Goal: Task Accomplishment & Management: Manage account settings

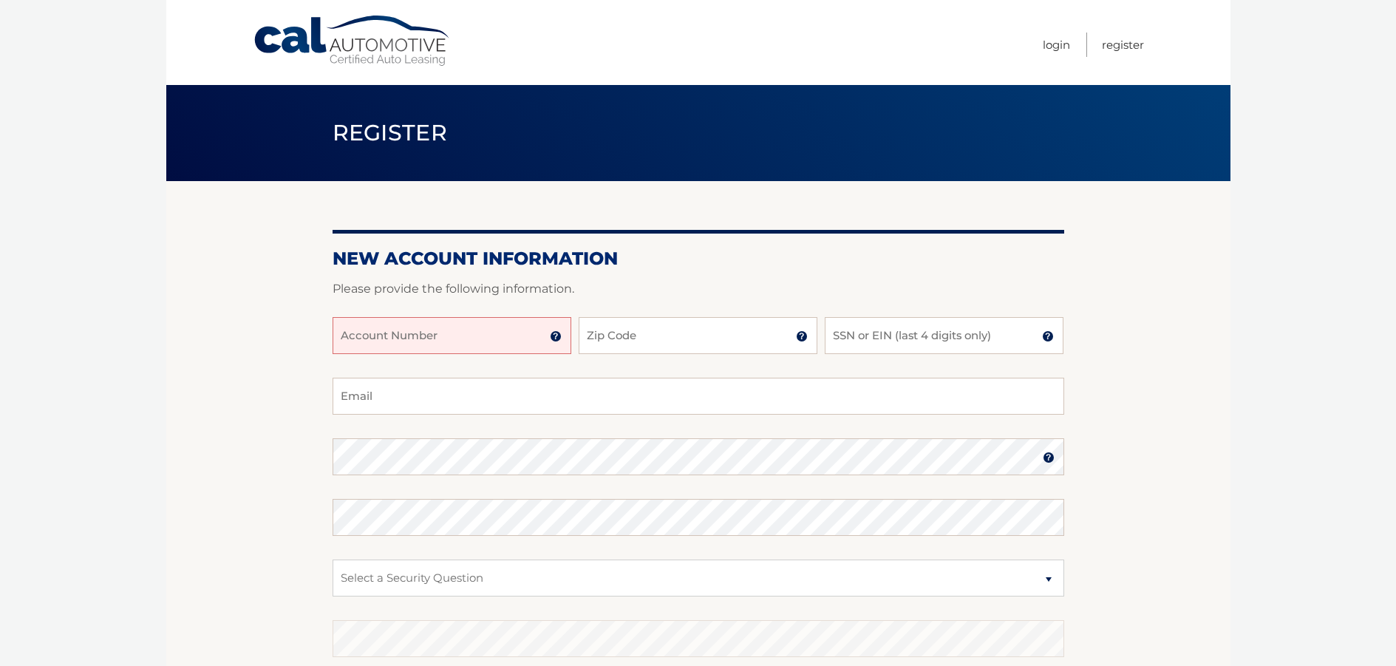
click at [496, 332] on input "Account Number" at bounding box center [451, 335] width 239 height 37
paste input "44455941880"
type input "44455941880"
click at [646, 332] on input "Zip Code" at bounding box center [697, 335] width 239 height 37
type input "33172"
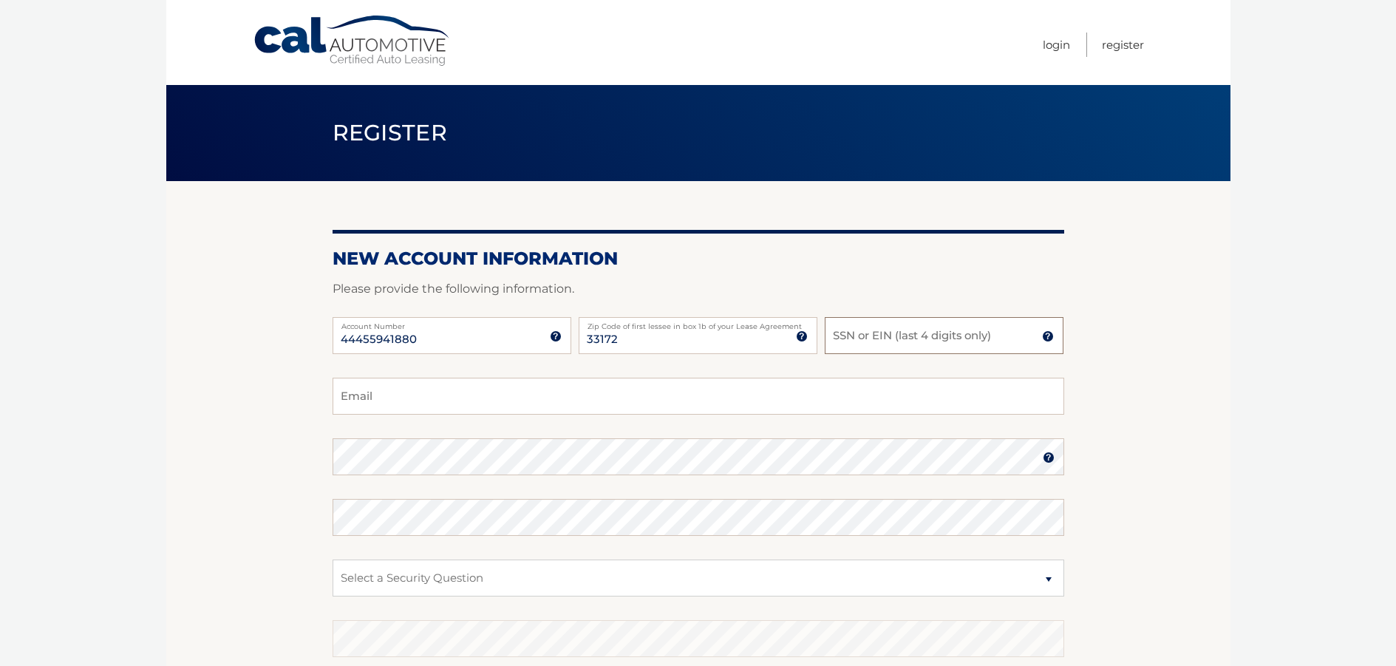
click at [911, 341] on input "SSN or EIN (last 4 digits only)" at bounding box center [943, 335] width 239 height 37
type input "9700"
click at [458, 389] on input "Email" at bounding box center [697, 396] width 731 height 37
type input "drosaamador@gmail.com"
click at [212, 434] on section "New Account Information Please provide the following information. 44455941880 A…" at bounding box center [698, 469] width 1064 height 577
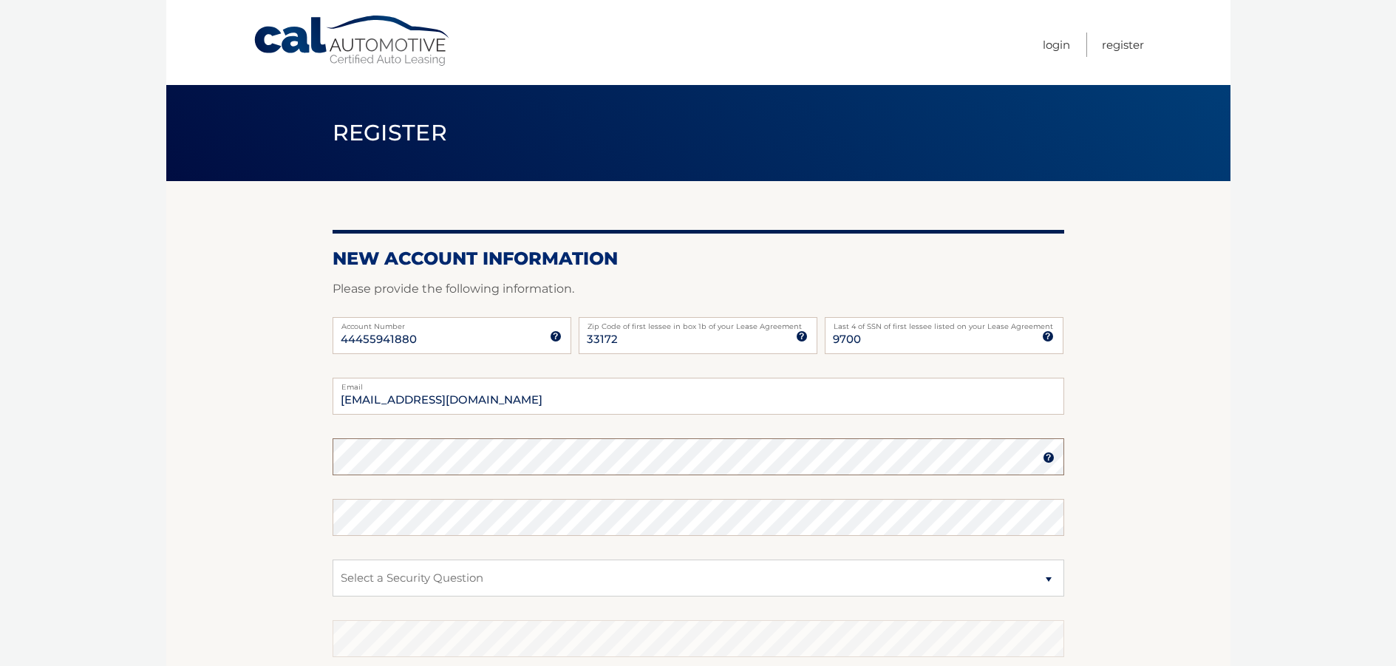
click at [273, 451] on section "New Account Information Please provide the following information. 44455941880 A…" at bounding box center [698, 469] width 1064 height 577
click at [395, 576] on select "Select a Security Question What was the name of your elementary school? What is…" at bounding box center [697, 577] width 731 height 37
select select "2"
click at [332, 559] on select "Select a Security Question What was the name of your elementary school? What is…" at bounding box center [697, 577] width 731 height 37
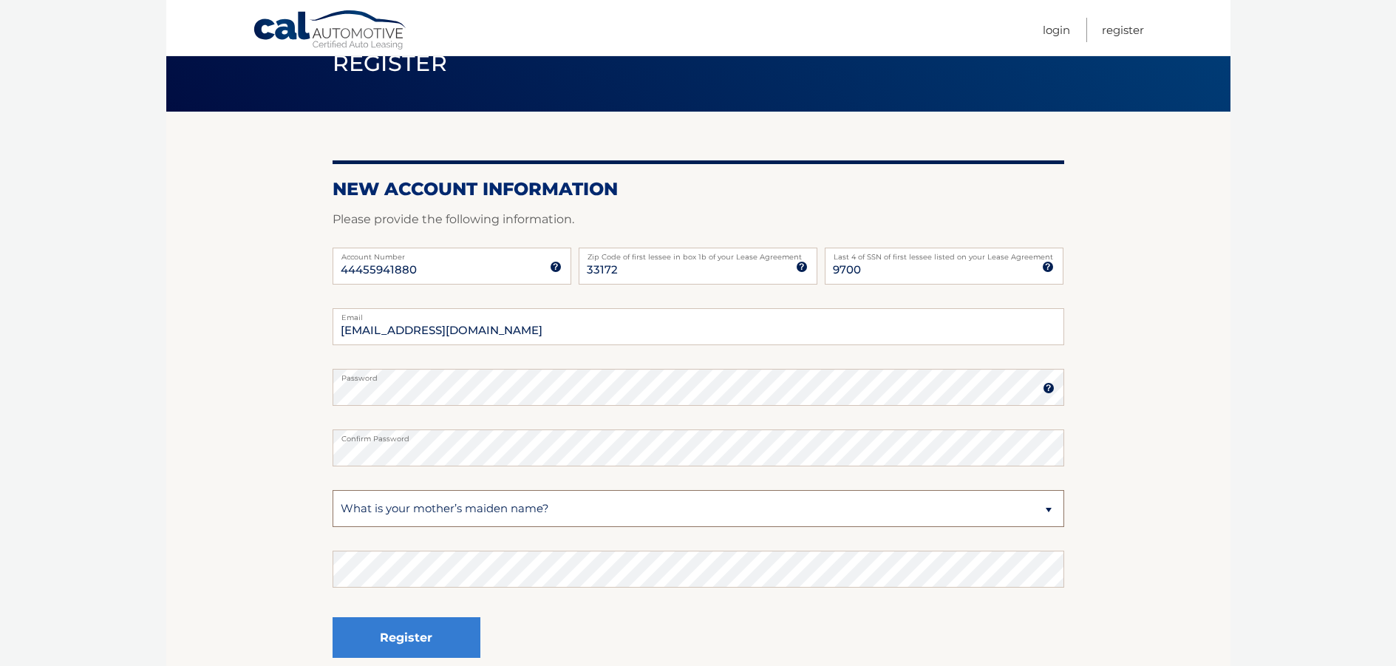
scroll to position [148, 0]
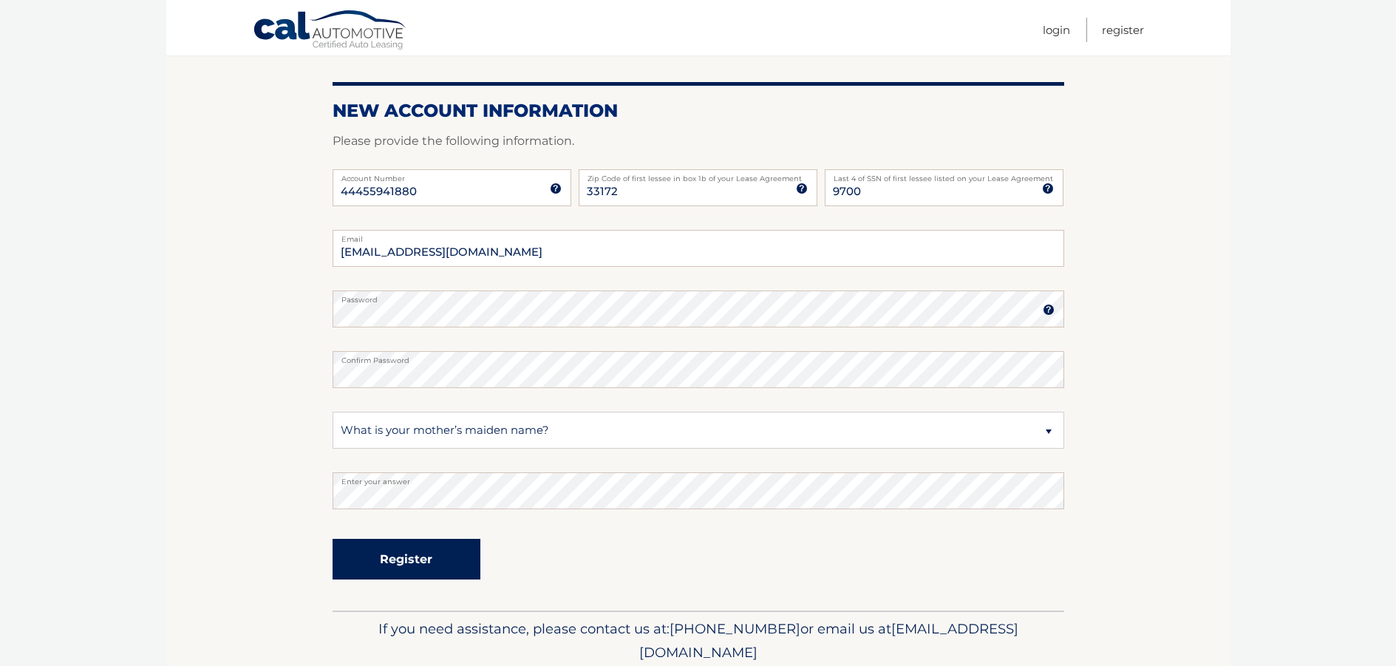
click at [441, 561] on button "Register" at bounding box center [406, 559] width 148 height 41
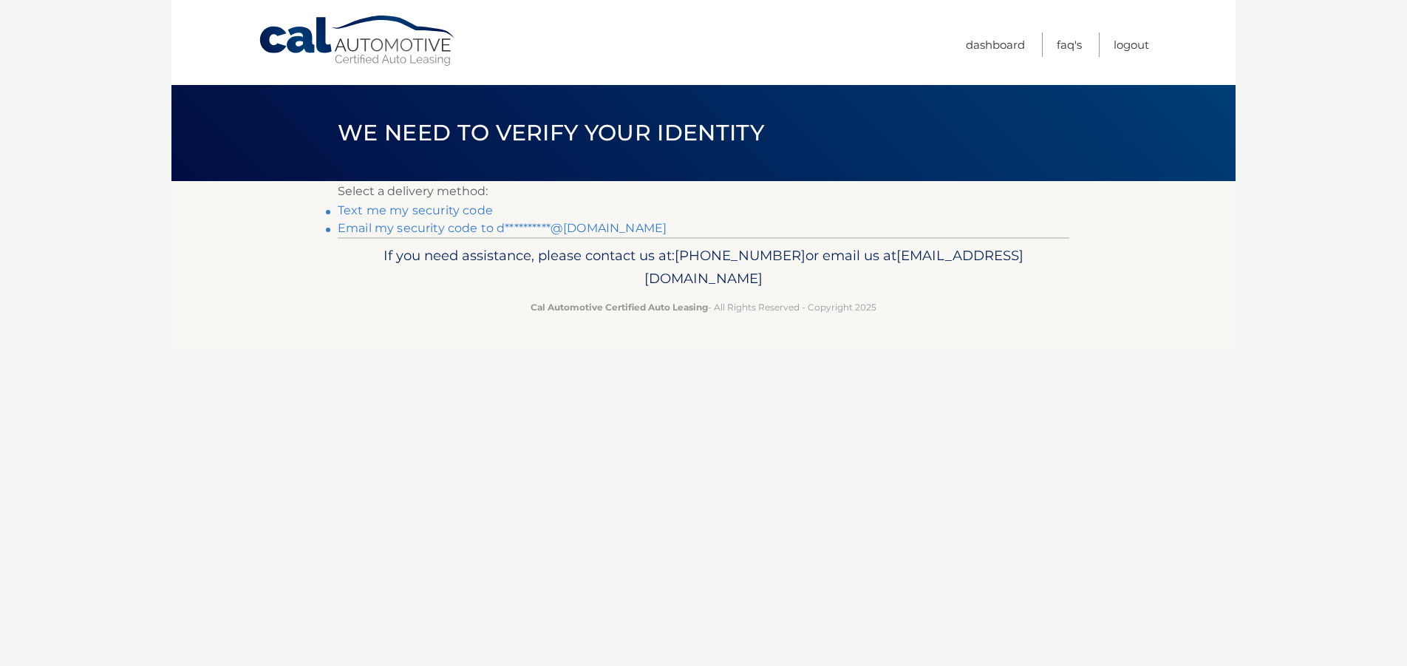
click at [472, 211] on link "Text me my security code" at bounding box center [415, 210] width 155 height 14
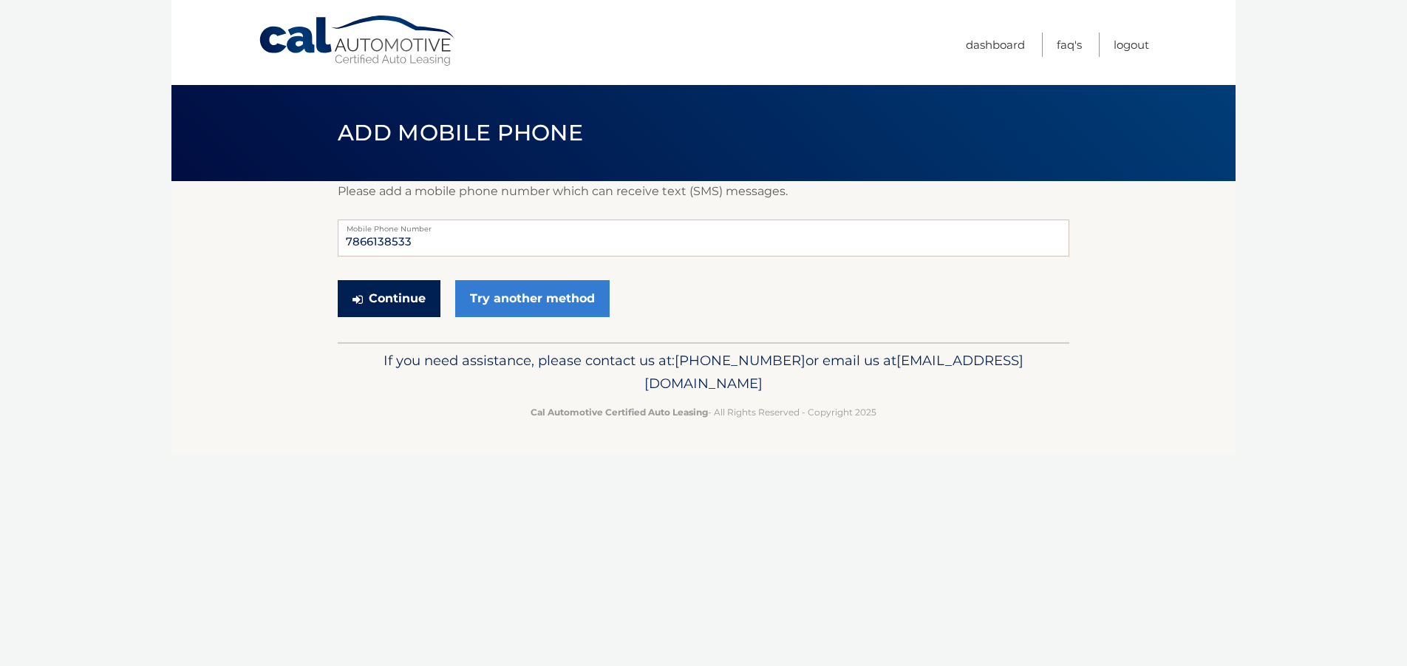
click at [417, 290] on button "Continue" at bounding box center [389, 298] width 103 height 37
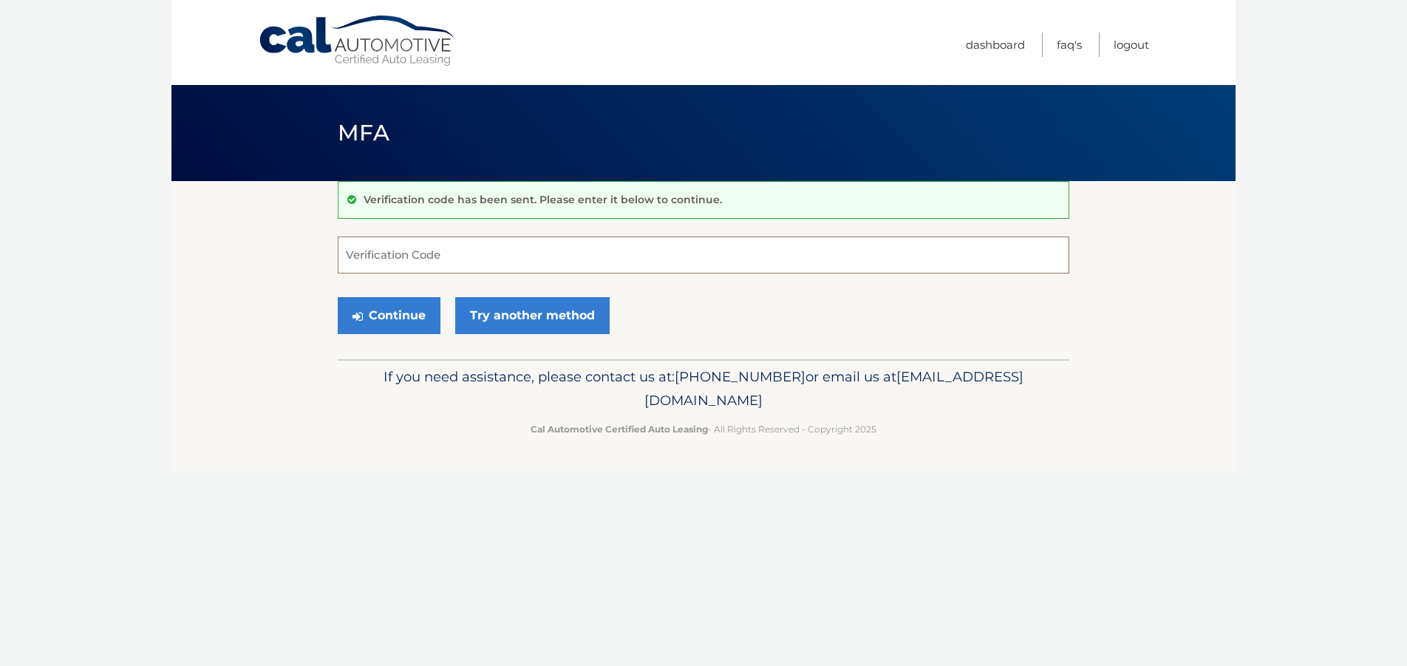
click at [405, 246] on input "Verification Code" at bounding box center [703, 254] width 731 height 37
type input "279101"
click at [414, 321] on button "Continue" at bounding box center [389, 315] width 103 height 37
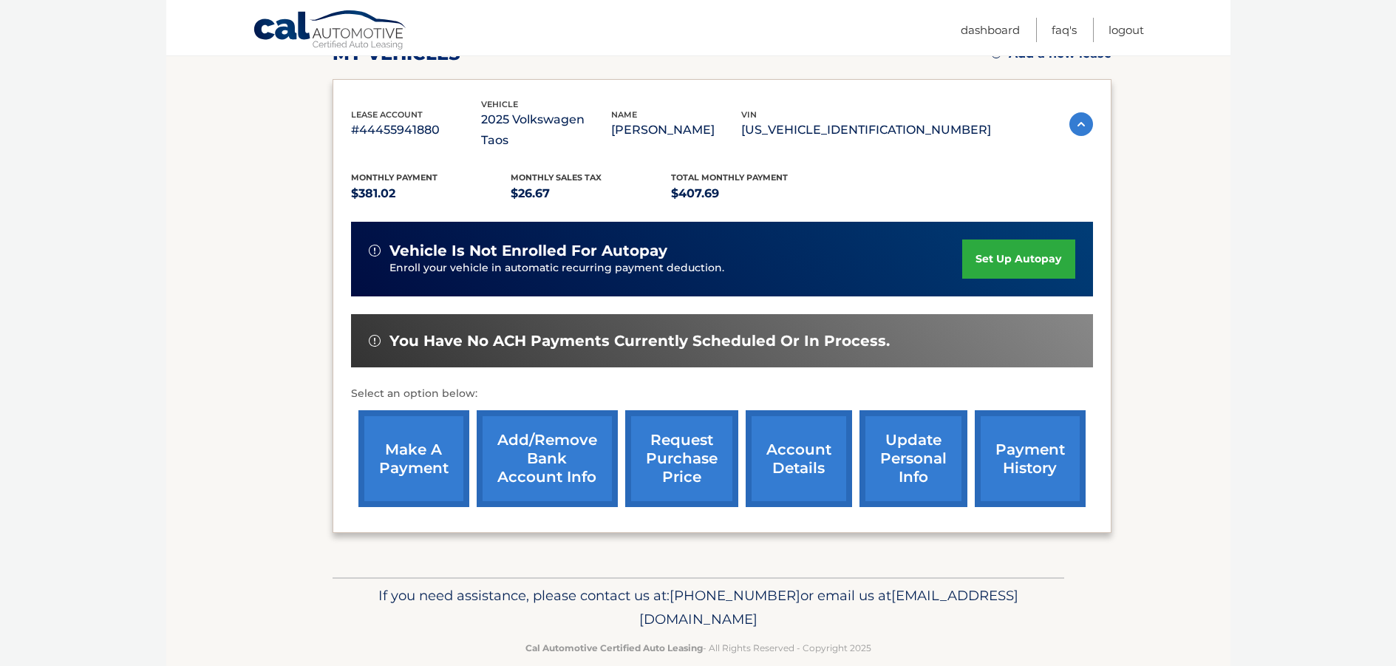
scroll to position [230, 0]
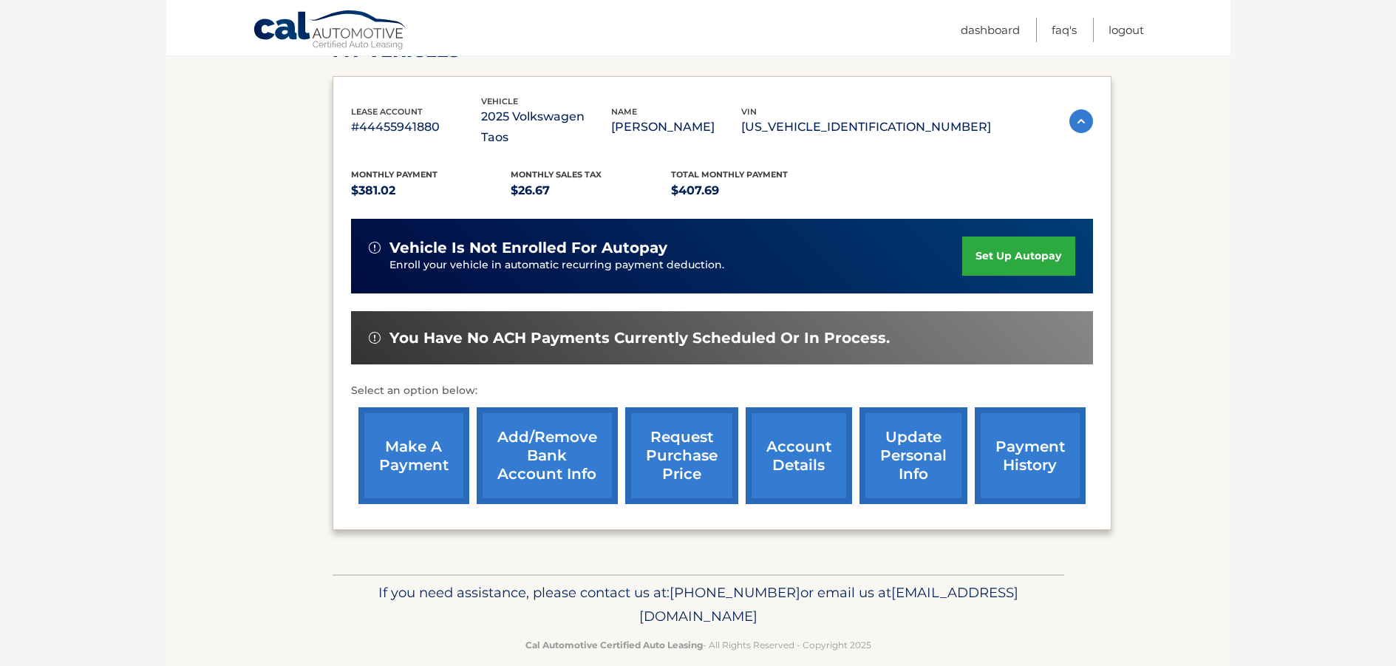
click at [1010, 238] on link "set up autopay" at bounding box center [1018, 255] width 112 height 39
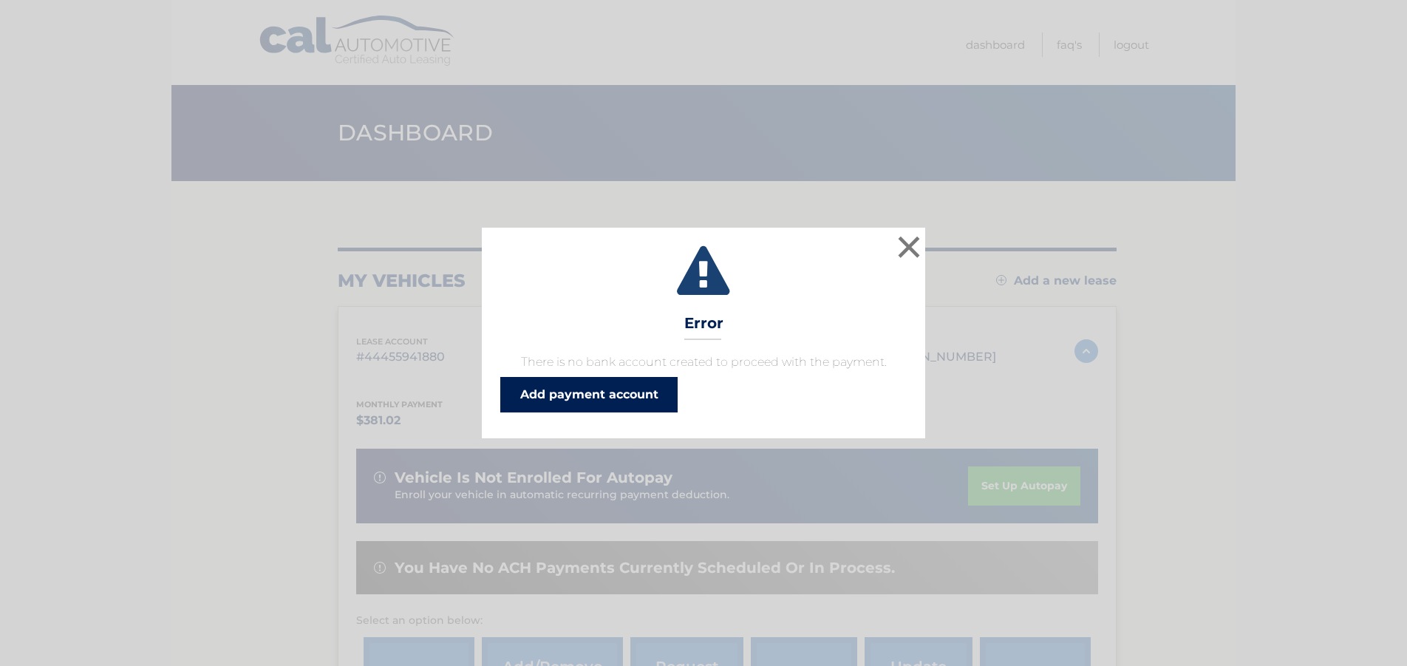
click at [632, 392] on link "Add payment account" at bounding box center [588, 394] width 177 height 35
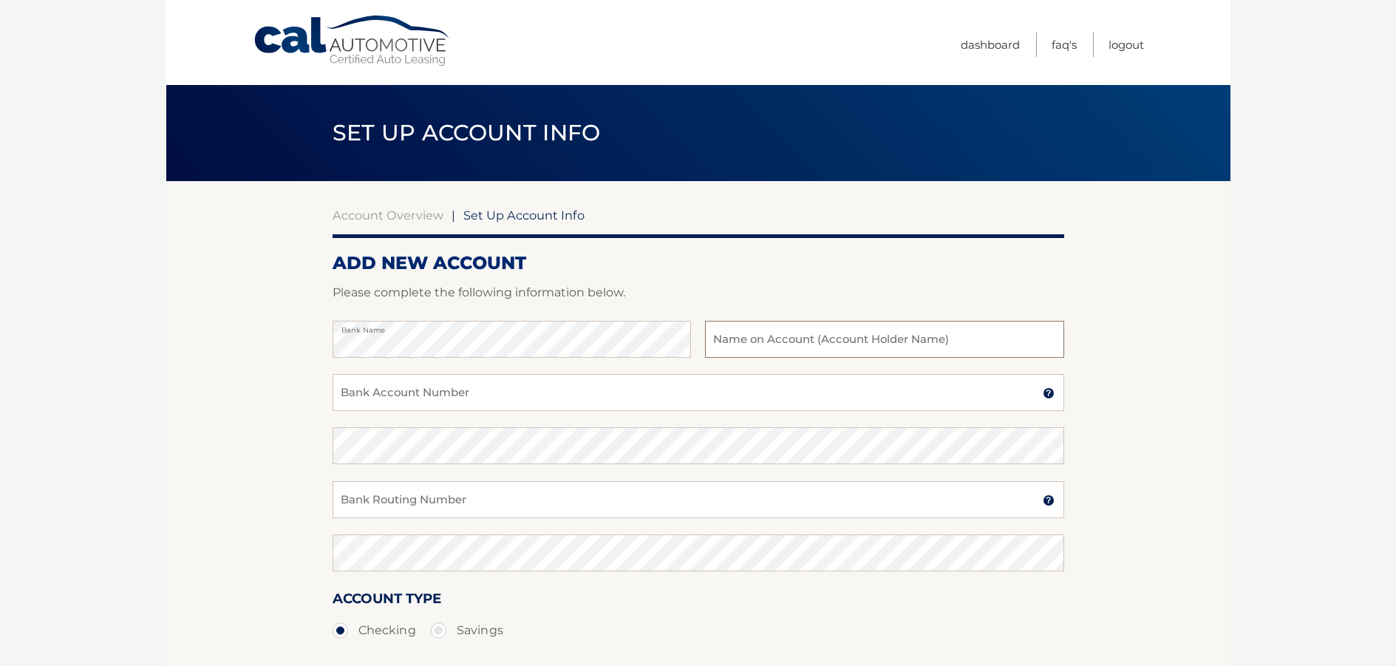
click at [733, 345] on input "text" at bounding box center [884, 339] width 358 height 37
type input "[PERSON_NAME]"
click at [420, 400] on input "Bank Account Number" at bounding box center [697, 392] width 731 height 37
click at [389, 394] on input "Bank Account Number" at bounding box center [697, 392] width 731 height 37
type input "339153220"
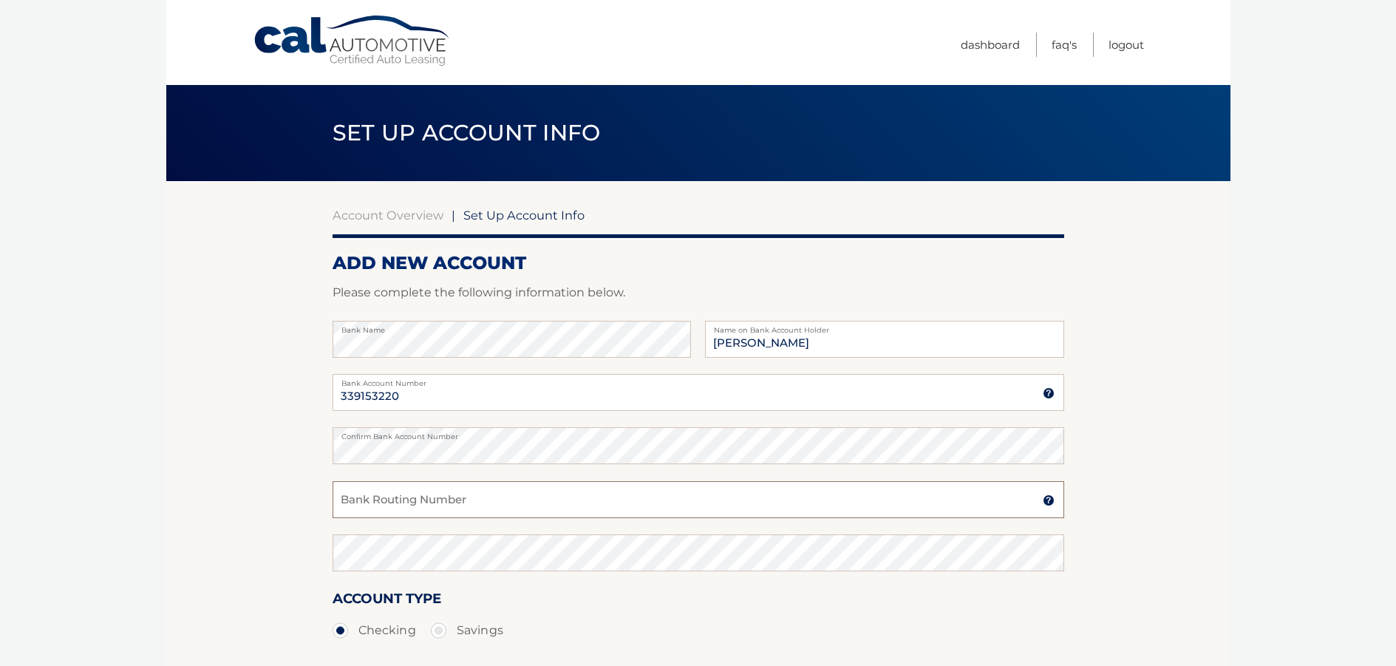
click at [368, 498] on input "Bank Routing Number" at bounding box center [697, 499] width 731 height 37
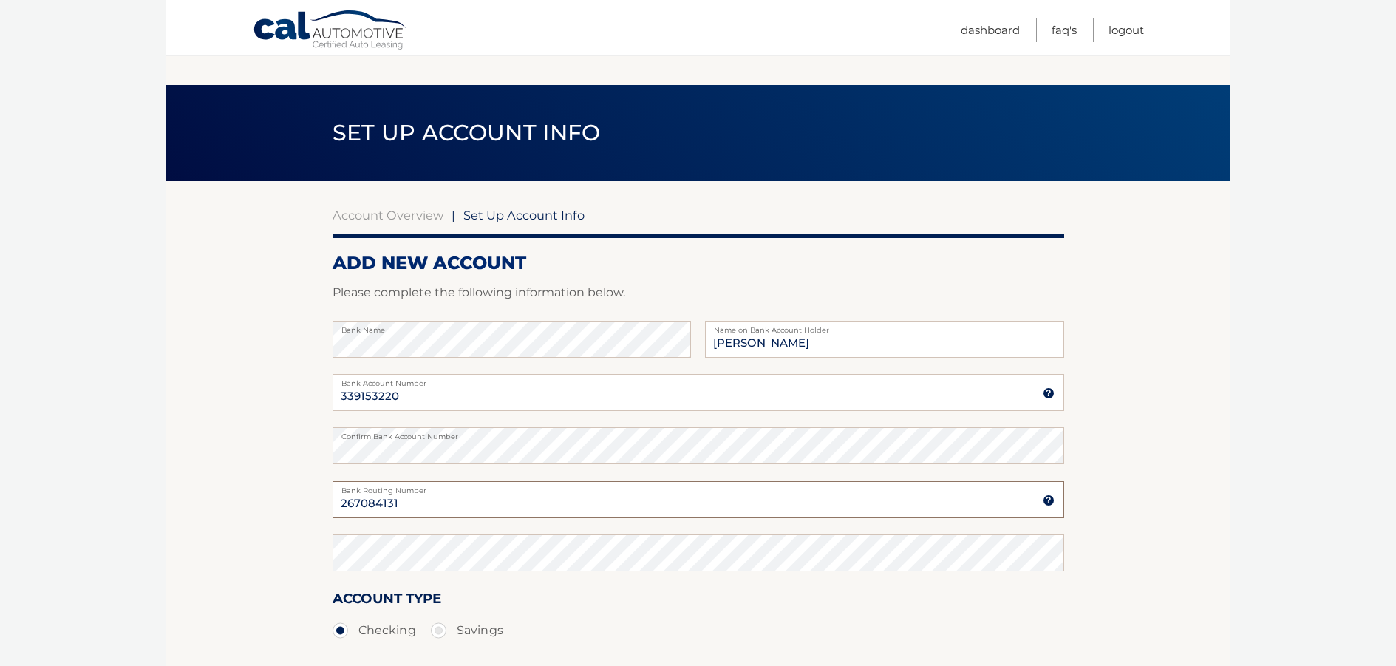
scroll to position [191, 0]
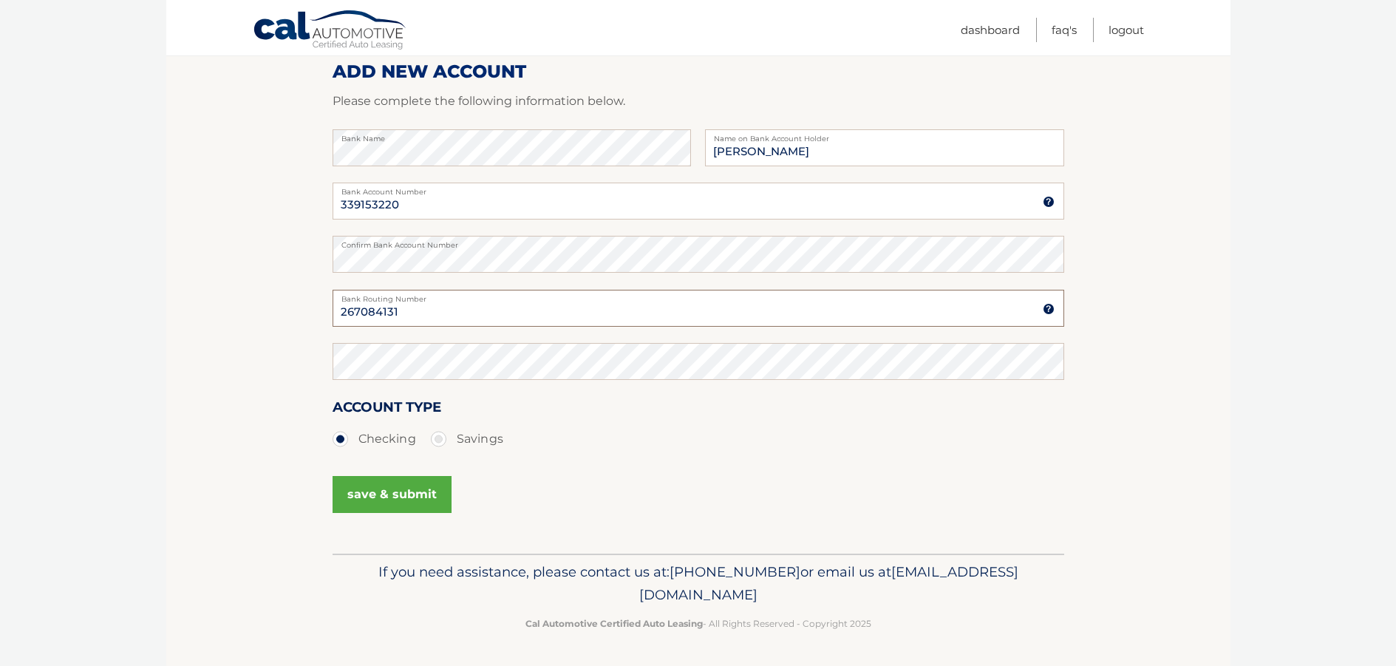
type input "267084131"
click at [406, 503] on button "save & submit" at bounding box center [391, 494] width 119 height 37
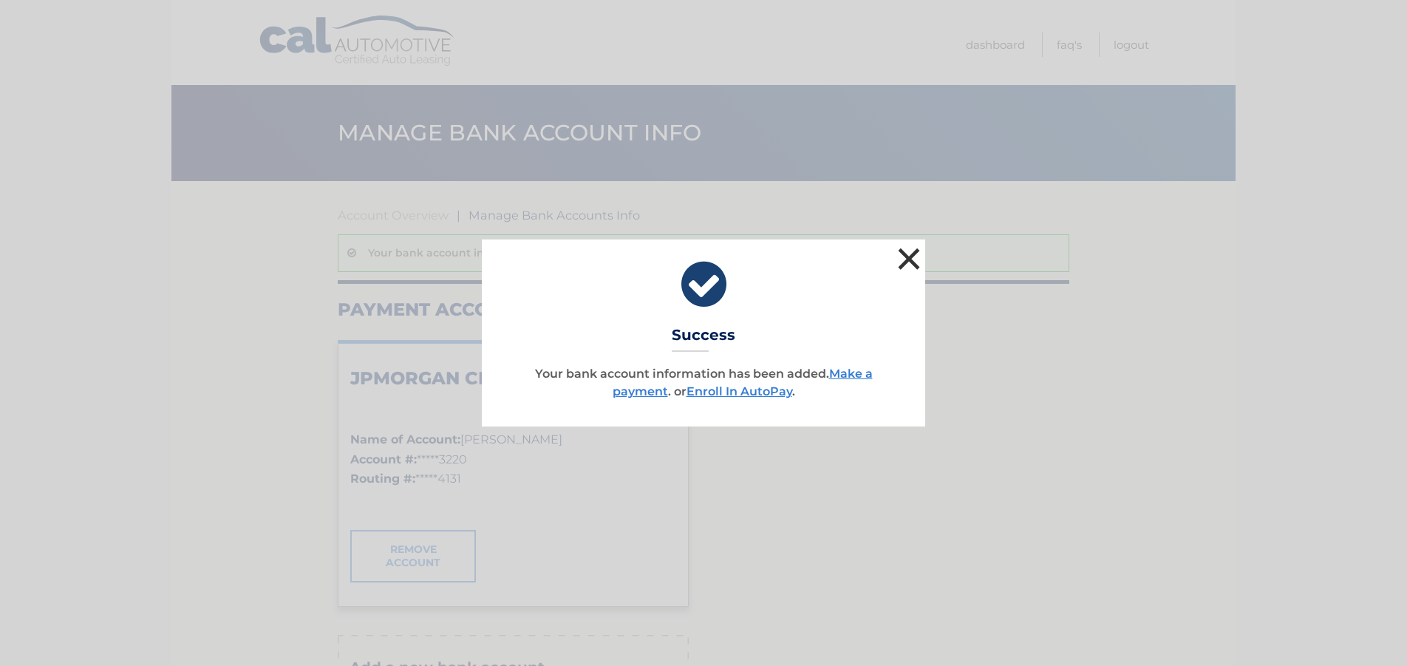
click at [905, 251] on button "×" at bounding box center [909, 259] width 30 height 30
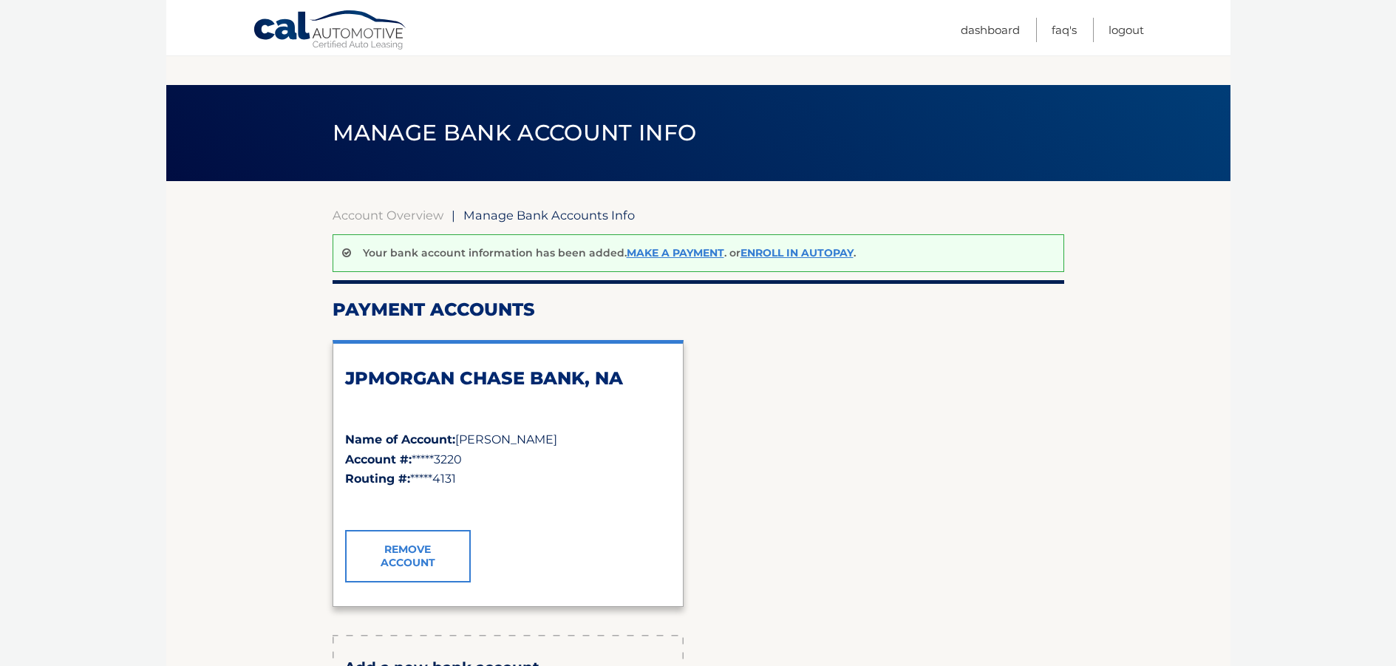
scroll to position [222, 0]
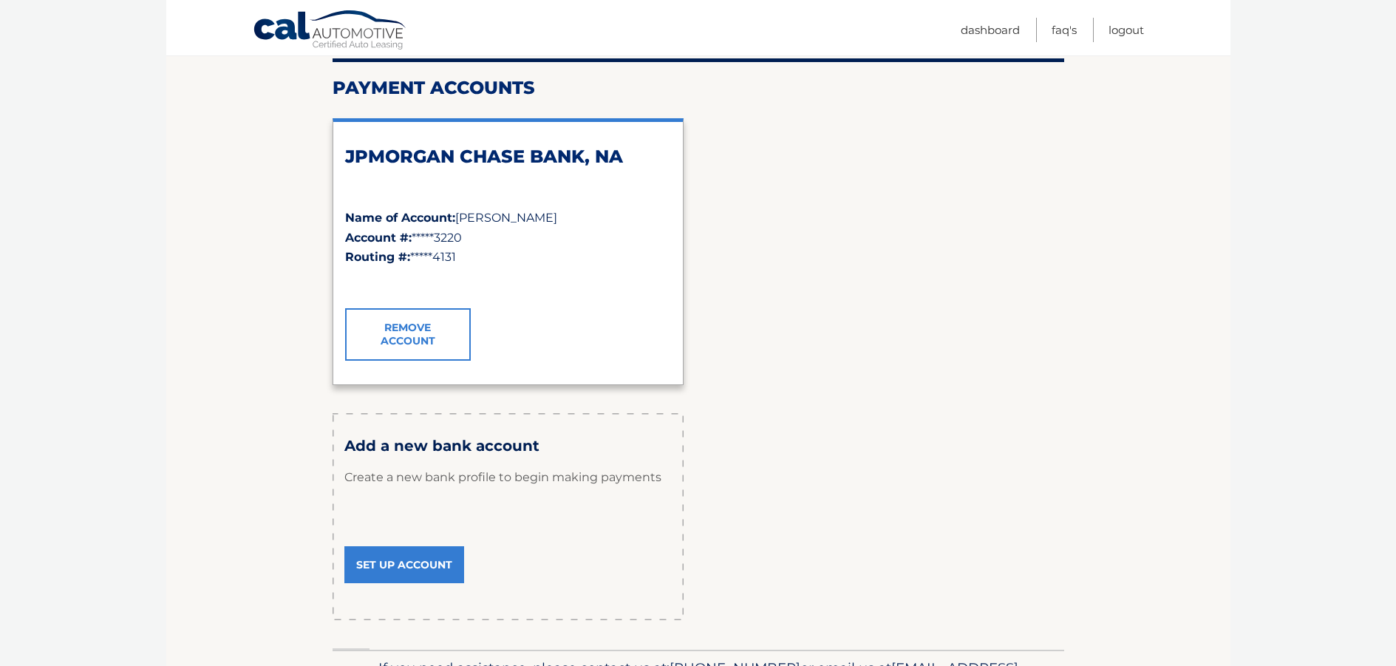
click at [472, 208] on div "Name of Account: Diana Amador" at bounding box center [508, 217] width 326 height 19
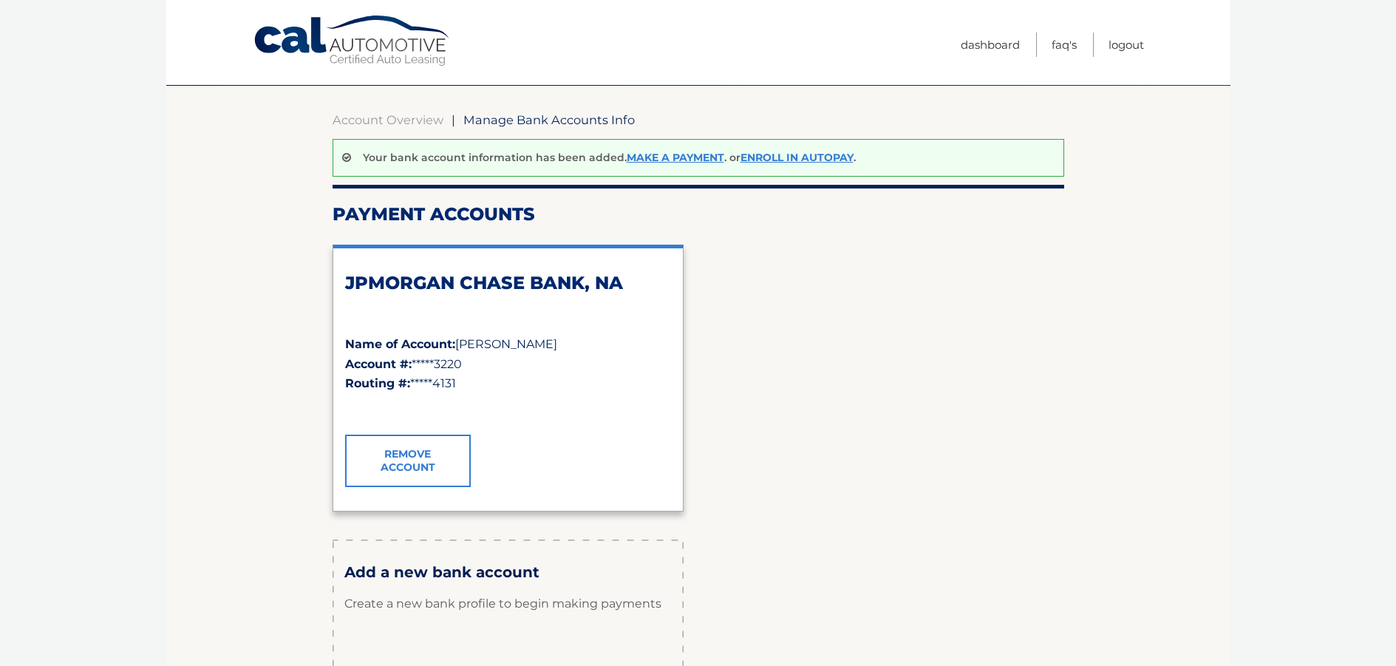
scroll to position [0, 0]
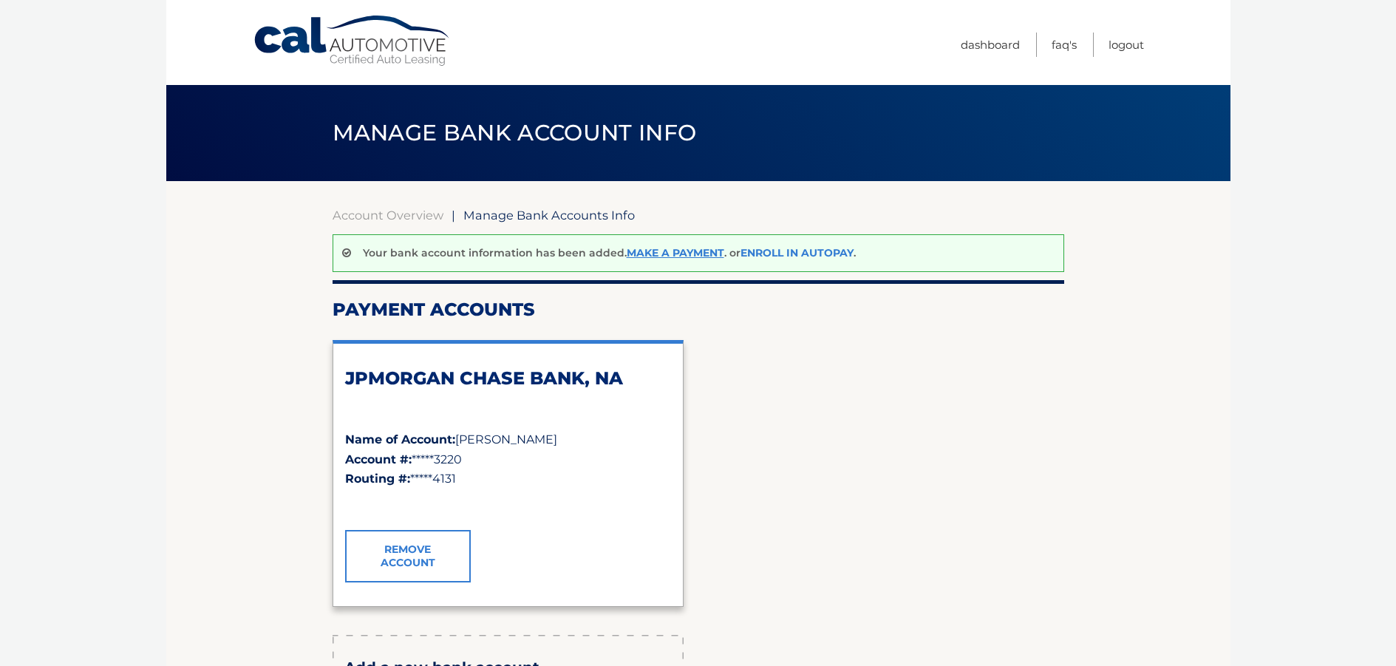
click at [804, 252] on link "Enroll In AutoPay" at bounding box center [796, 252] width 113 height 13
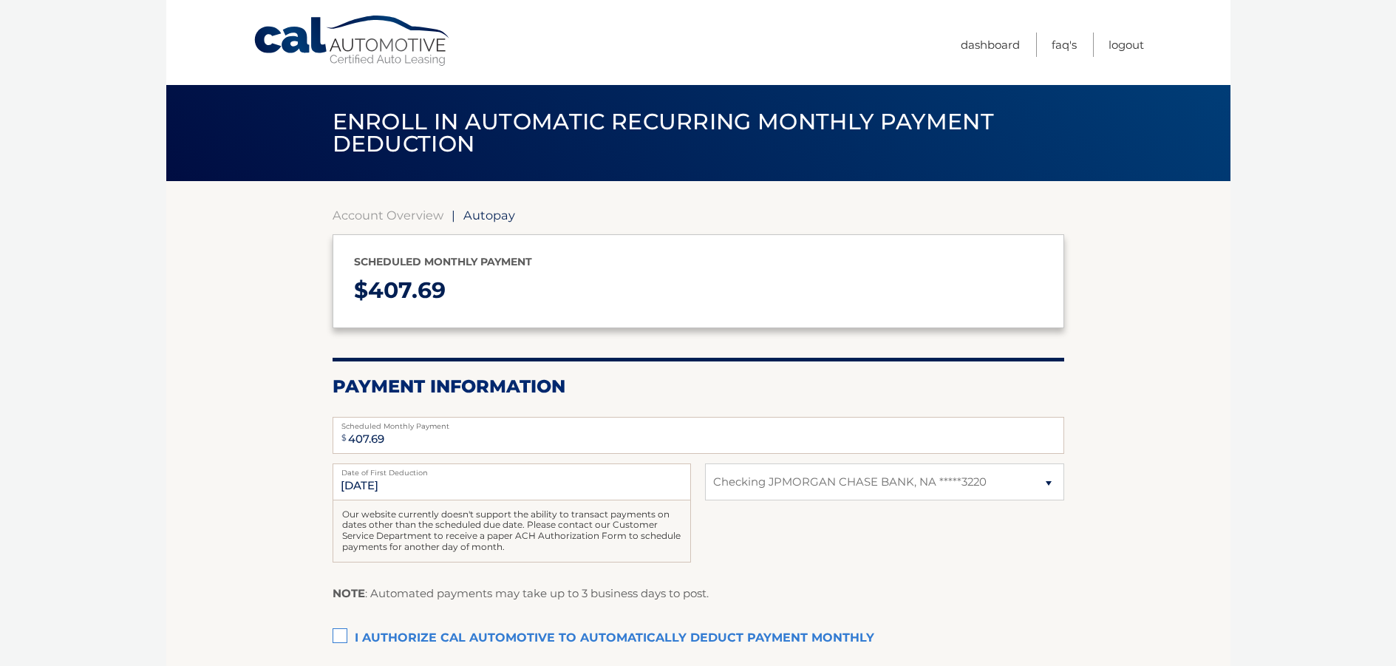
select select "NTczMTExNjctZDYzMC00YWFiLTljZTItNTU2MDZiYWJhNTVi"
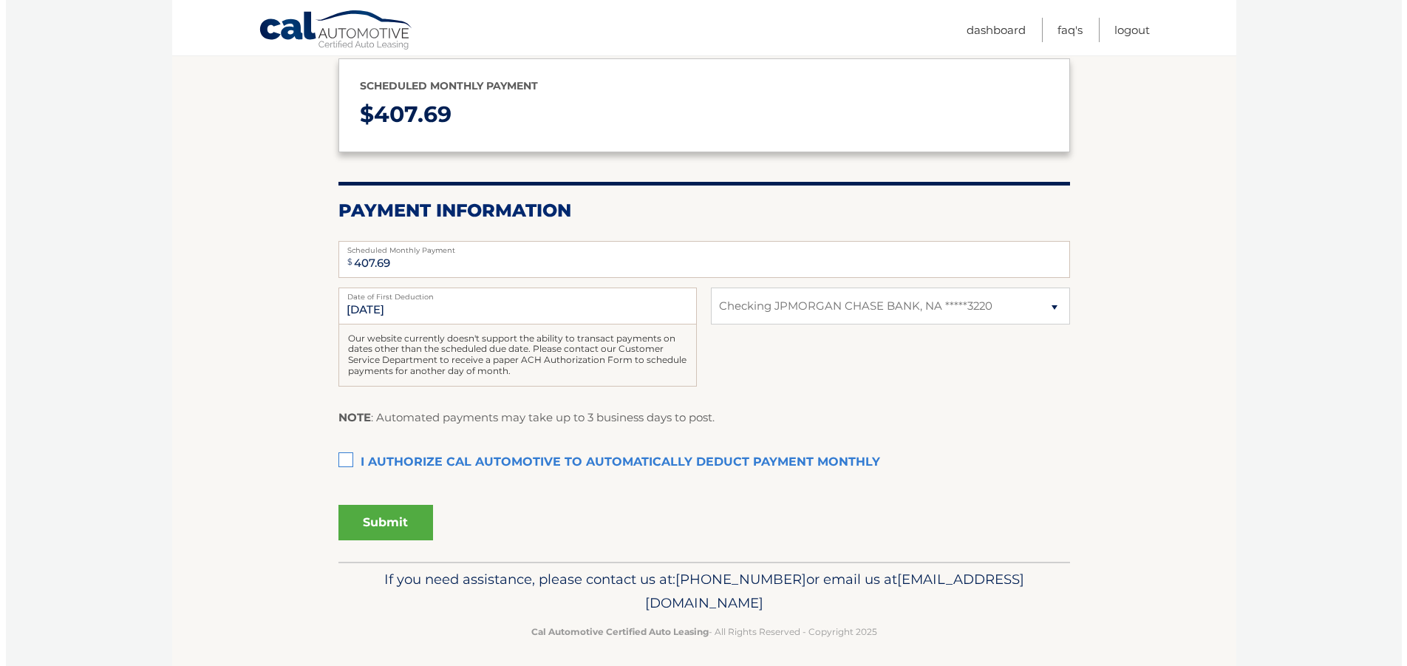
scroll to position [183, 0]
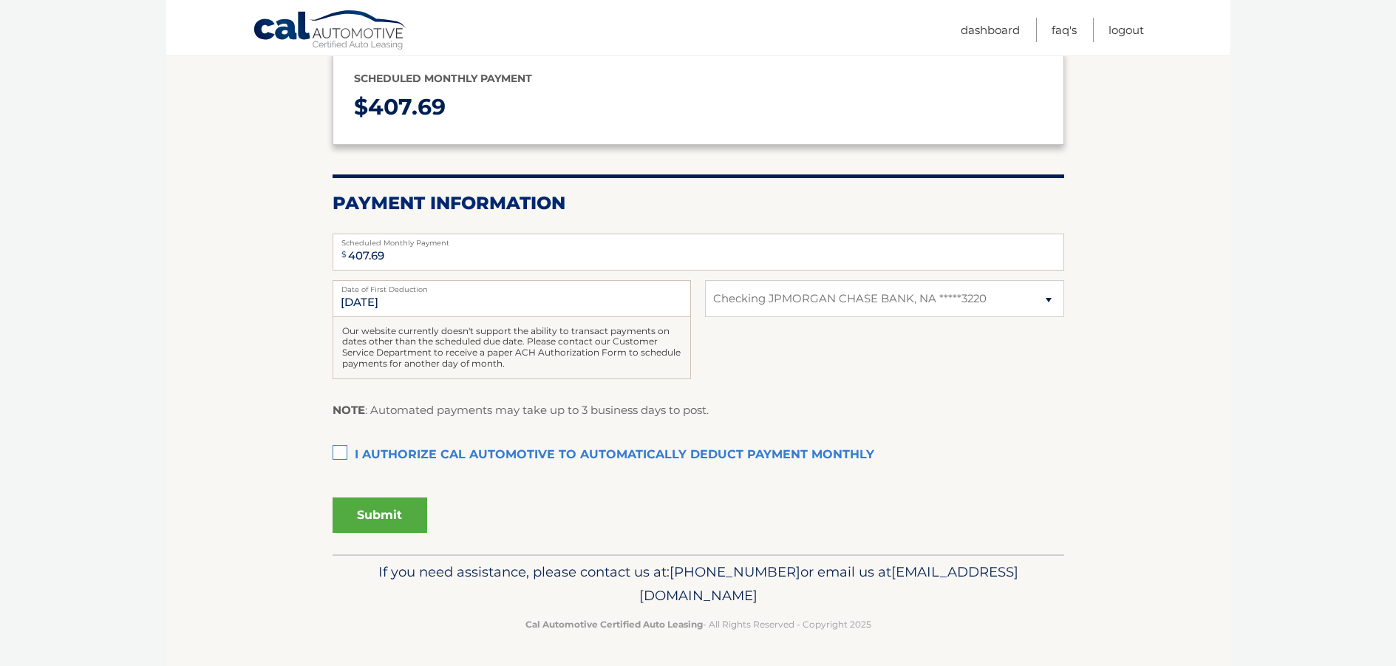
click at [339, 453] on label "I authorize cal automotive to automatically deduct payment monthly This checkbo…" at bounding box center [697, 455] width 731 height 30
click at [0, 0] on input "I authorize cal automotive to automatically deduct payment monthly This checkbo…" at bounding box center [0, 0] width 0 height 0
click at [398, 520] on button "Submit" at bounding box center [379, 514] width 95 height 35
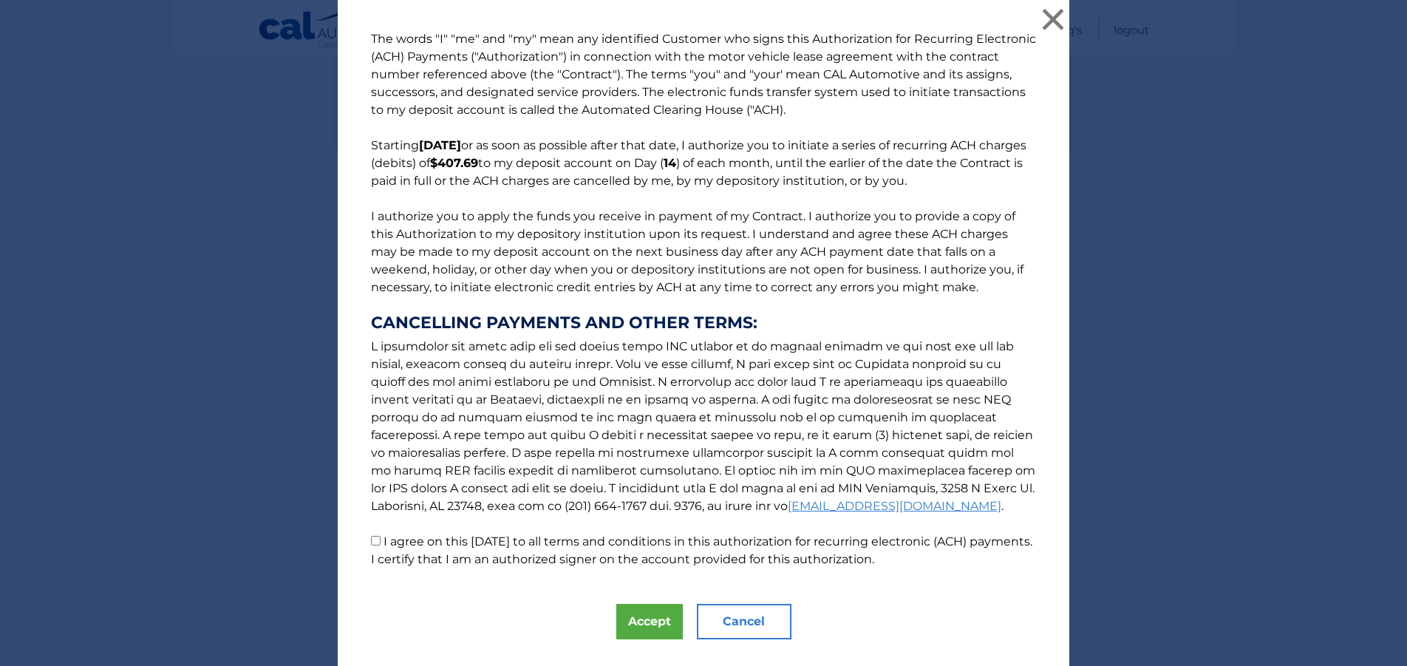
scroll to position [33, 0]
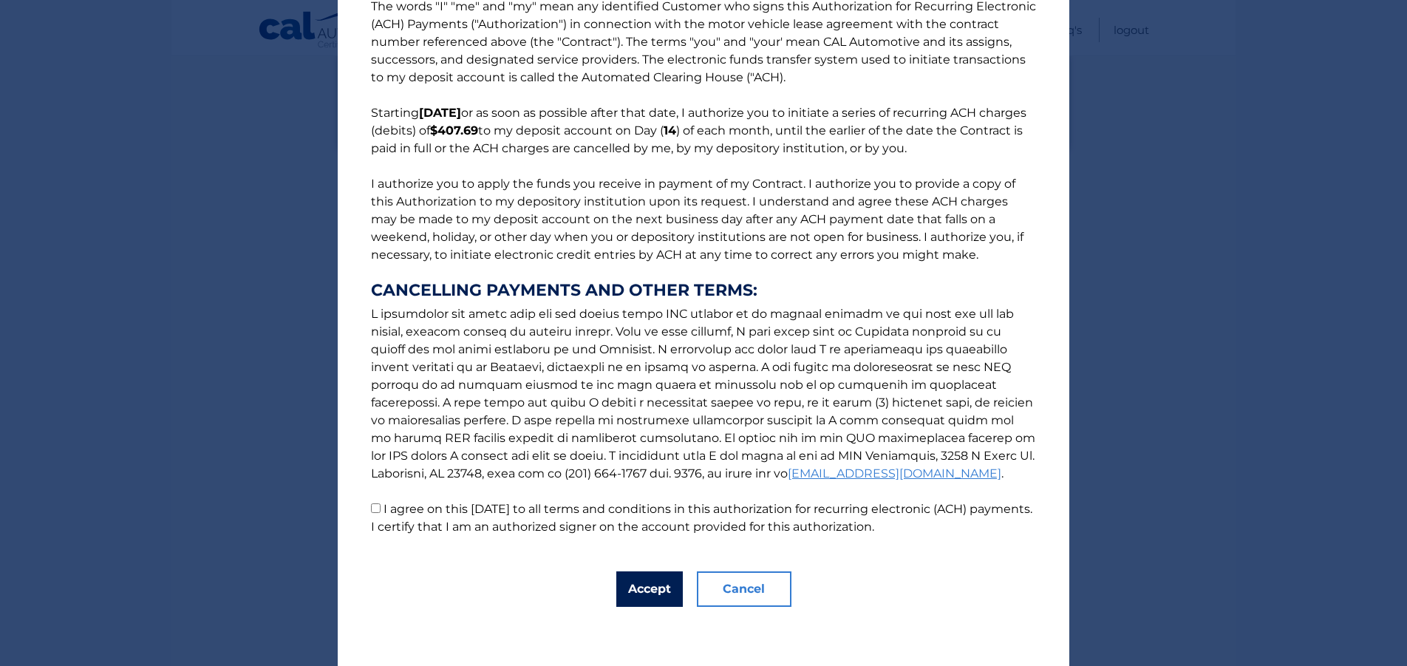
click at [645, 596] on button "Accept" at bounding box center [649, 588] width 66 height 35
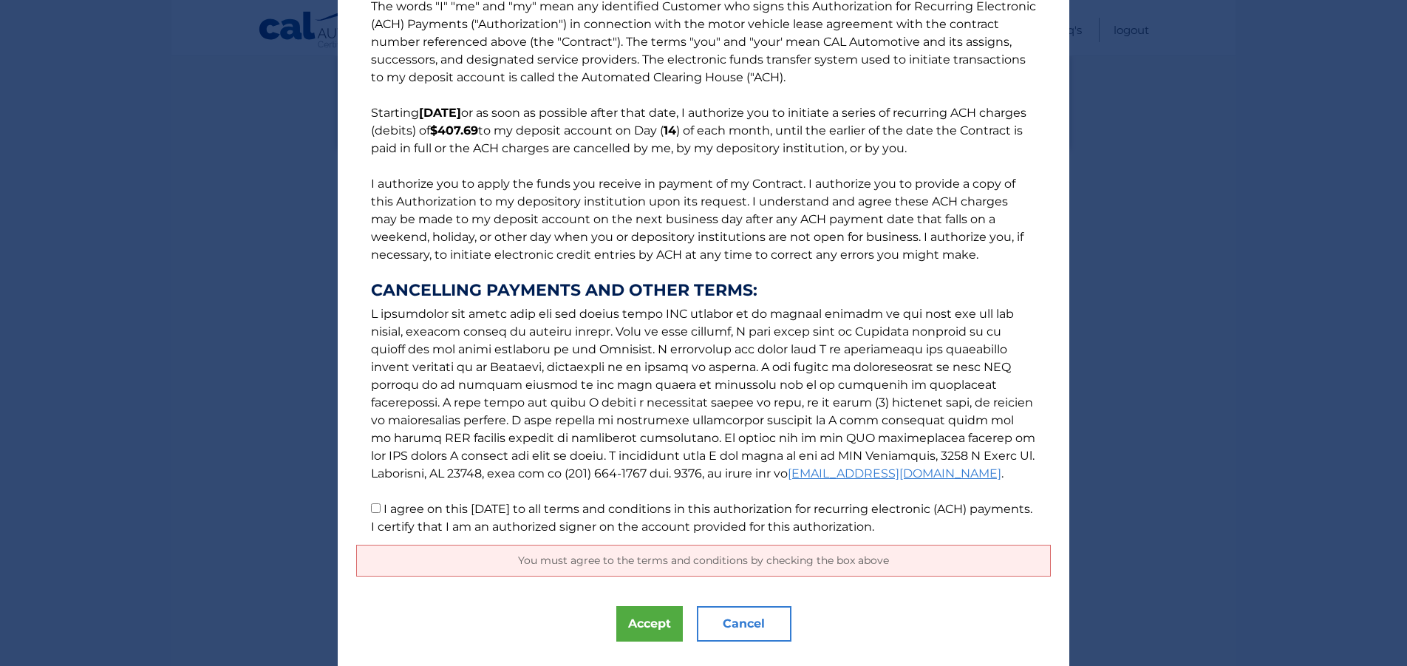
click at [692, 574] on div "You must agree to the terms and conditions by checking the box above" at bounding box center [703, 560] width 694 height 32
drag, startPoint x: 678, startPoint y: 551, endPoint x: 668, endPoint y: 569, distance: 20.5
click at [677, 553] on div "You must agree to the terms and conditions by checking the box above" at bounding box center [703, 560] width 694 height 32
click at [668, 569] on div "You must agree to the terms and conditions by checking the box above" at bounding box center [703, 560] width 694 height 32
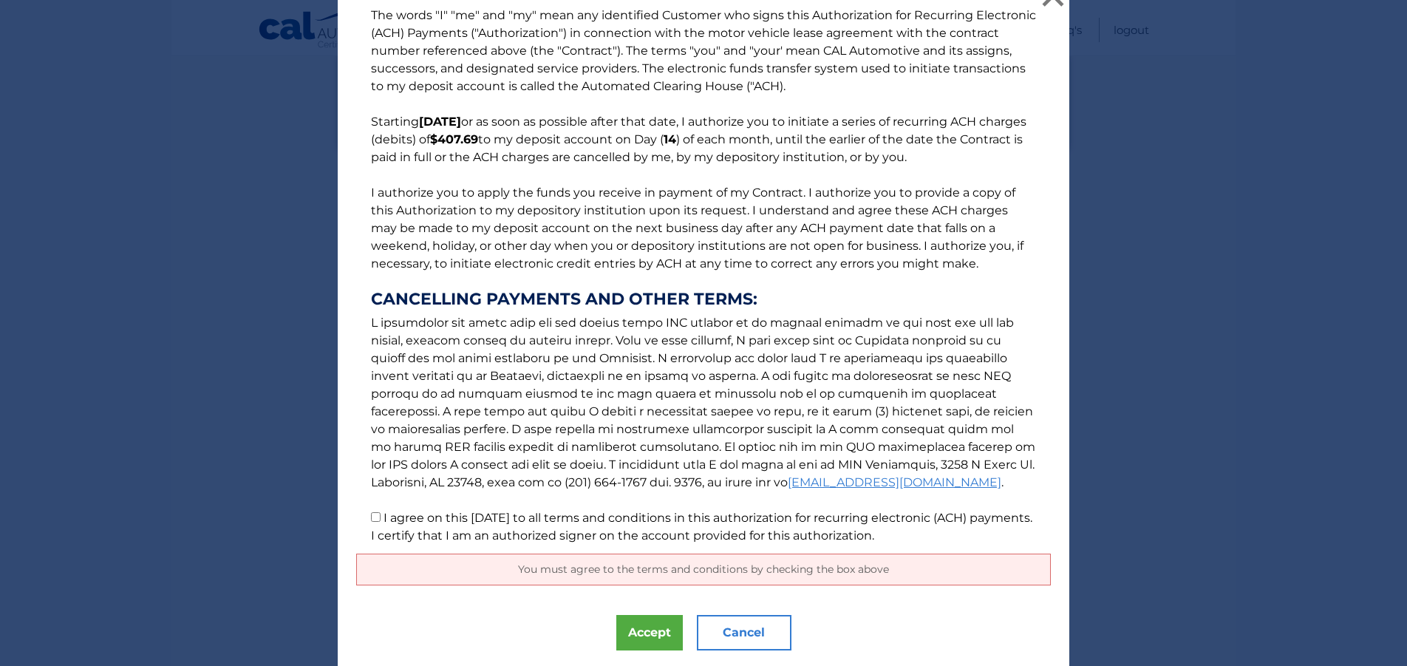
scroll to position [0, 0]
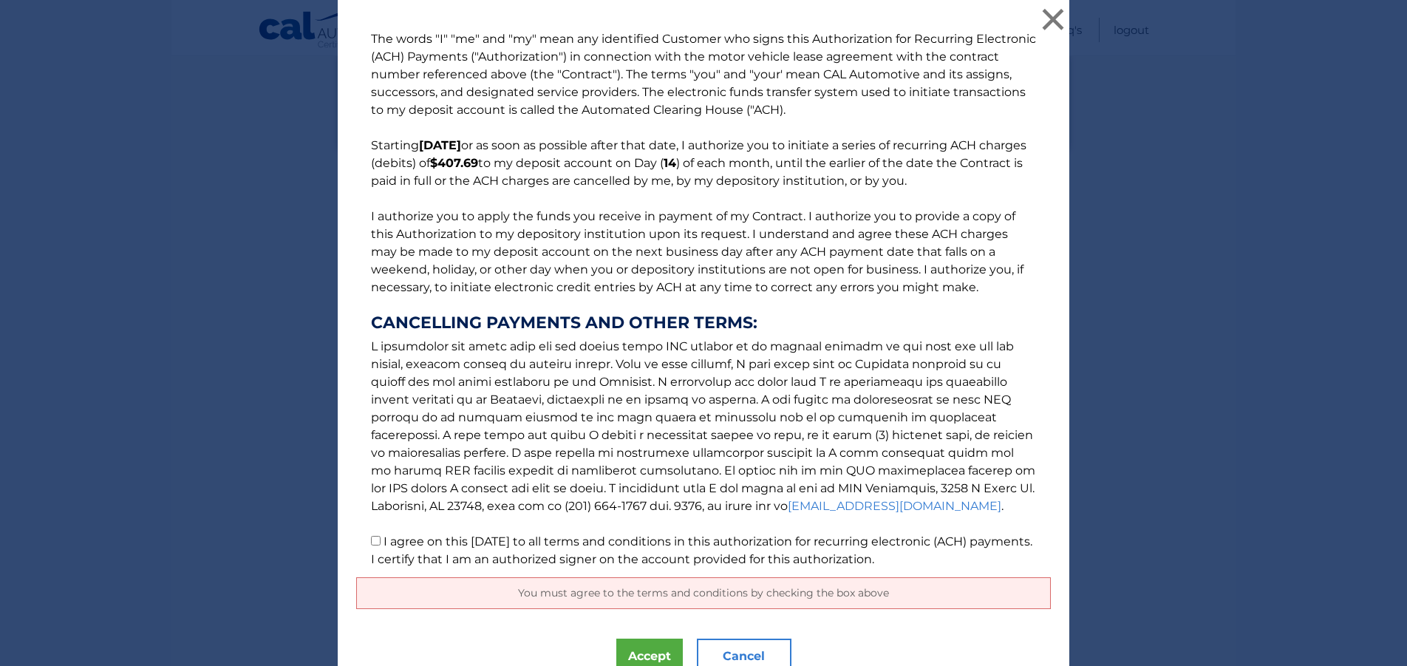
click at [788, 503] on link "[EMAIL_ADDRESS][DOMAIN_NAME]" at bounding box center [895, 506] width 214 height 14
click at [635, 657] on button "Accept" at bounding box center [649, 655] width 66 height 35
click at [491, 69] on p "The words "I" "me" and "my" mean any identified Customer who signs this Authori…" at bounding box center [703, 299] width 694 height 538
click at [900, 106] on p "The words "I" "me" and "my" mean any identified Customer who signs this Authori…" at bounding box center [703, 299] width 694 height 538
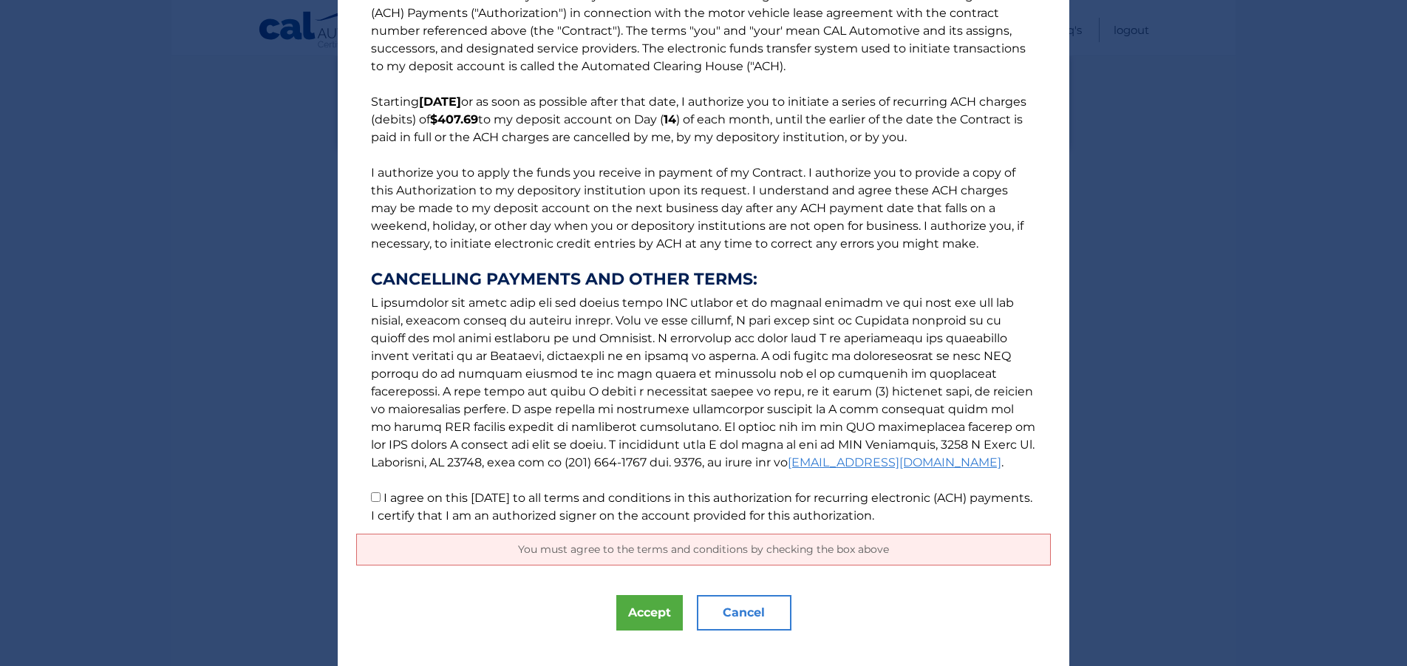
scroll to position [67, 0]
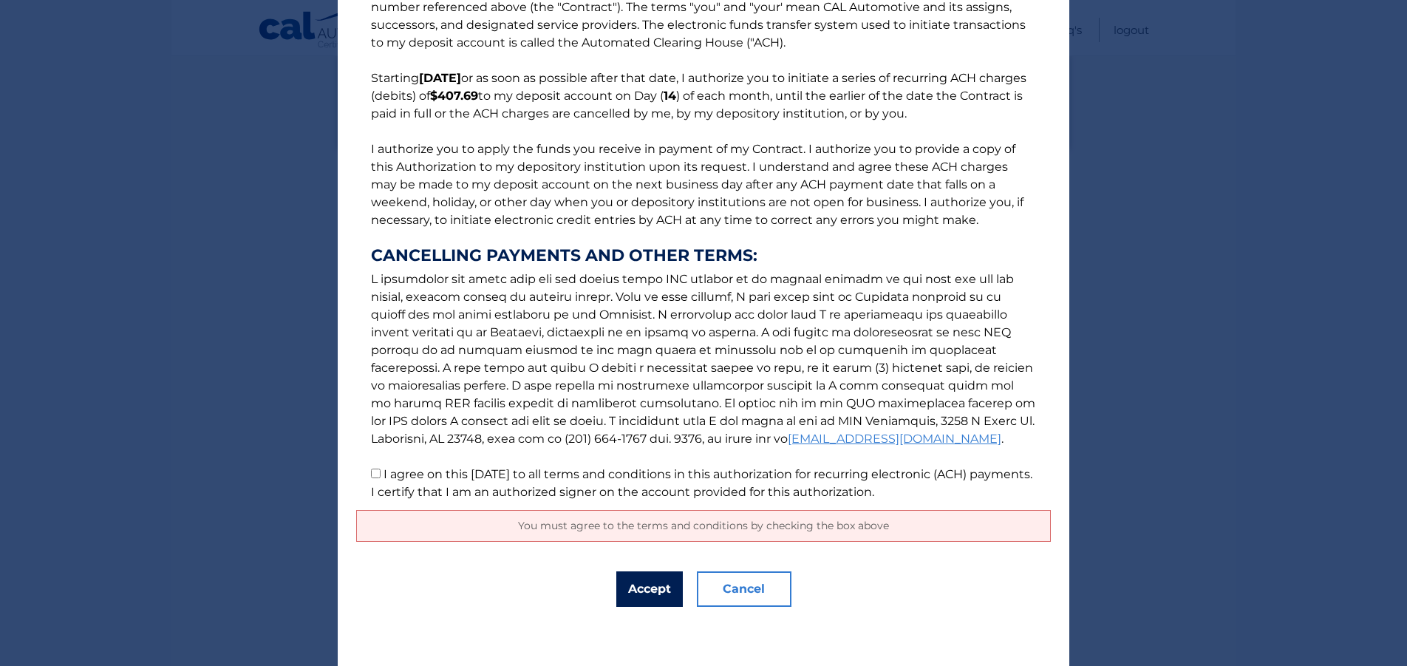
click at [666, 587] on button "Accept" at bounding box center [649, 588] width 66 height 35
click at [374, 471] on input "I agree on this 09/02/2025 to all terms and conditions in this authorization fo…" at bounding box center [376, 473] width 10 height 10
checkbox input "true"
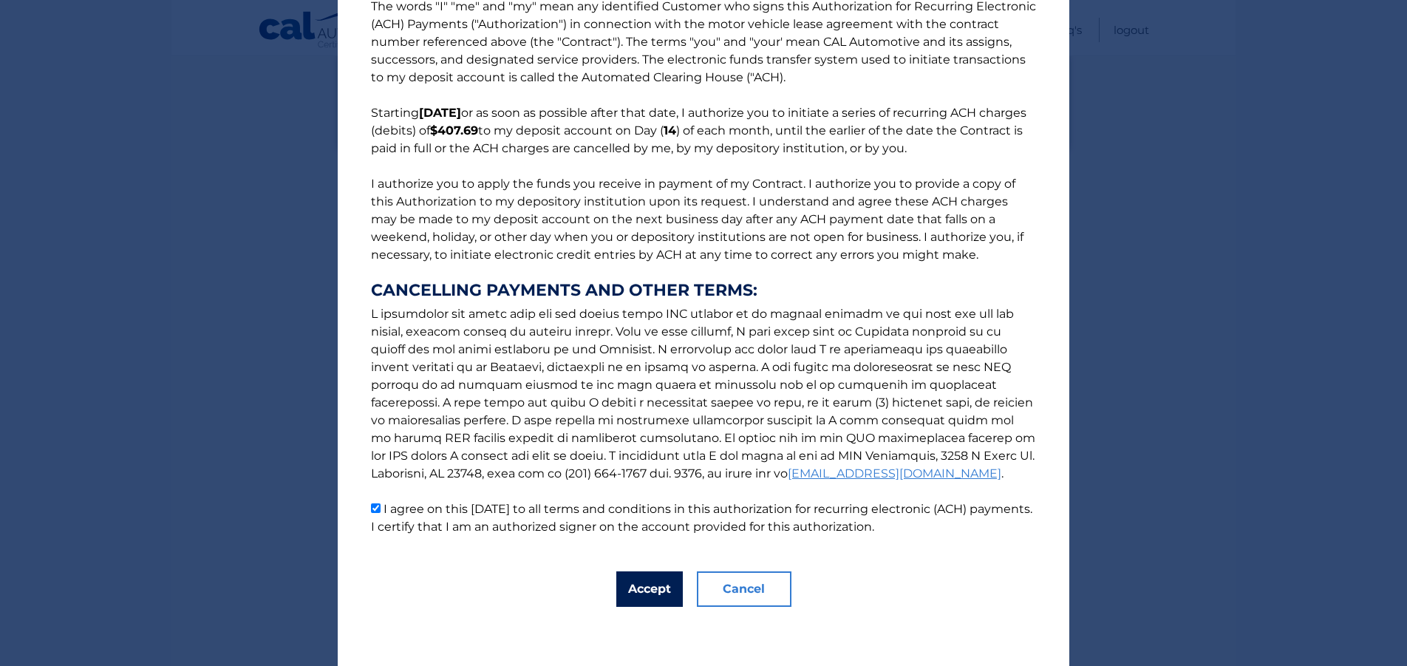
click at [641, 589] on button "Accept" at bounding box center [649, 588] width 66 height 35
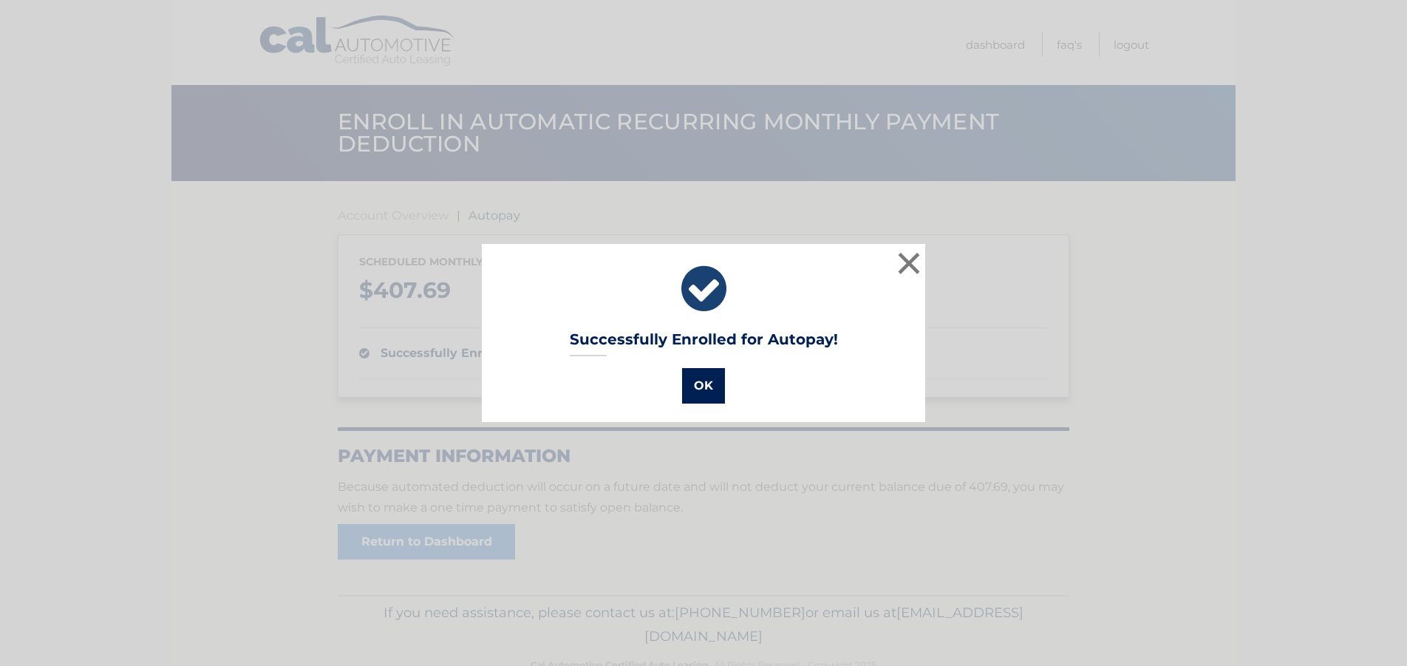
click at [682, 397] on button "OK" at bounding box center [703, 385] width 43 height 35
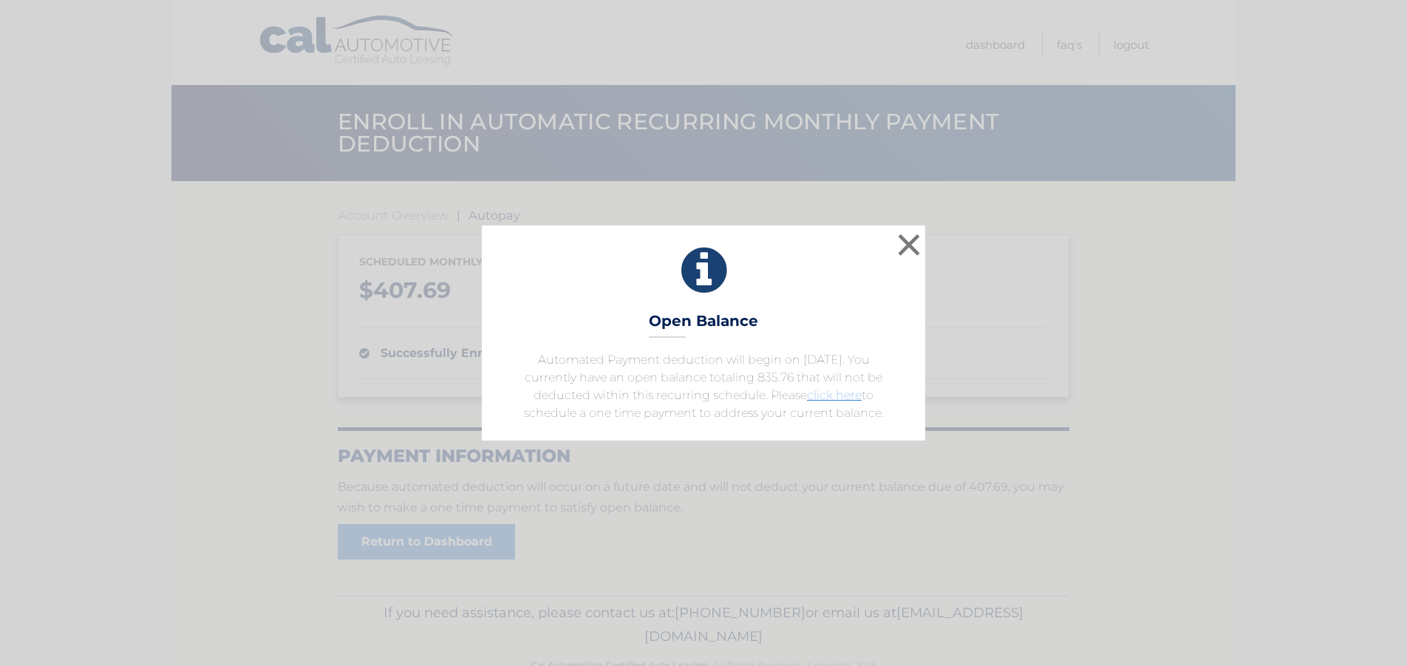
click at [855, 347] on div "Open Balance Automated Payment deduction will begin on 9/14/2025. You currently…" at bounding box center [703, 332] width 443 height 214
click at [828, 393] on link "click here" at bounding box center [834, 395] width 55 height 14
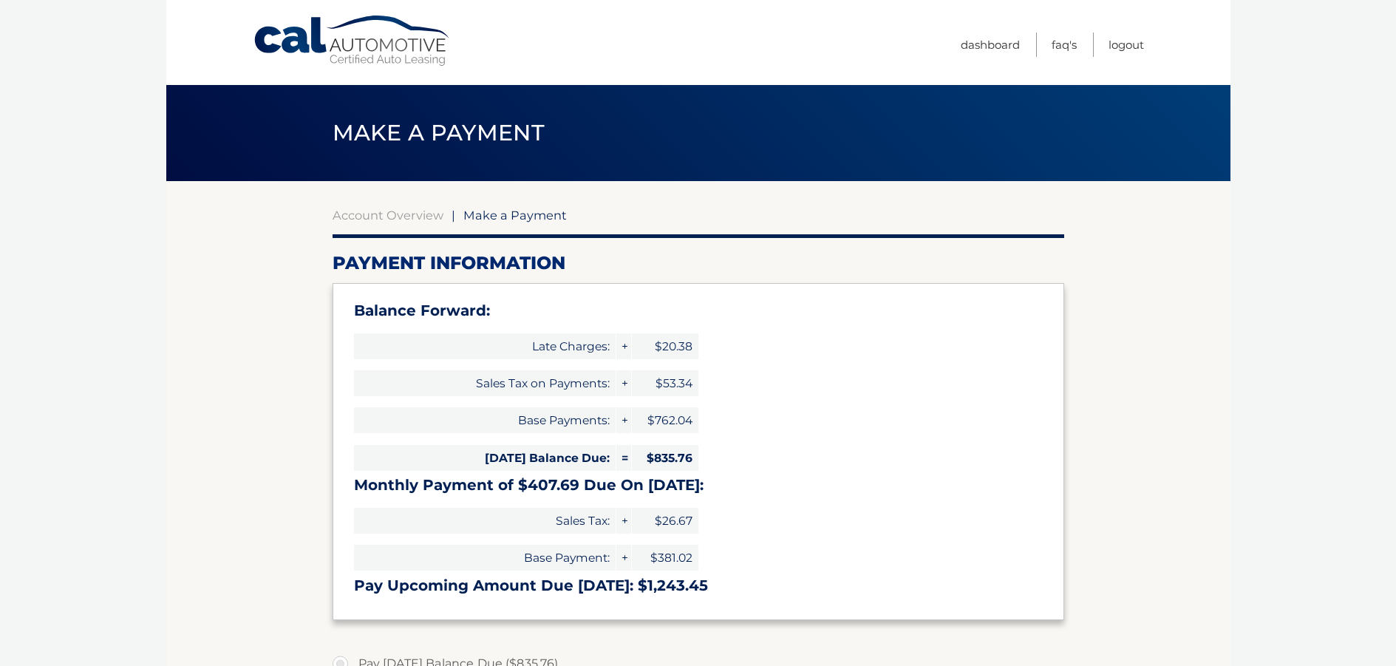
select select "NTczMTExNjctZDYzMC00YWFiLTljZTItNTU2MDZiYWJhNTVi"
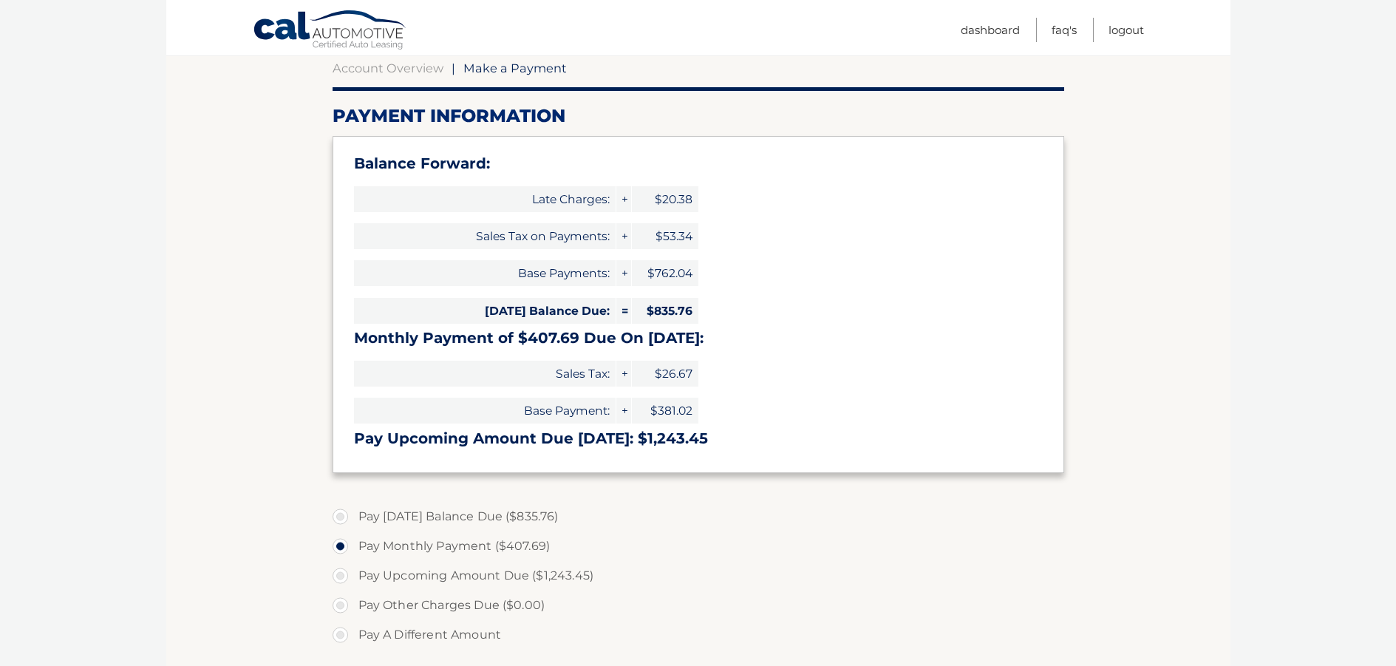
scroll to position [148, 0]
